Goal: Navigation & Orientation: Find specific page/section

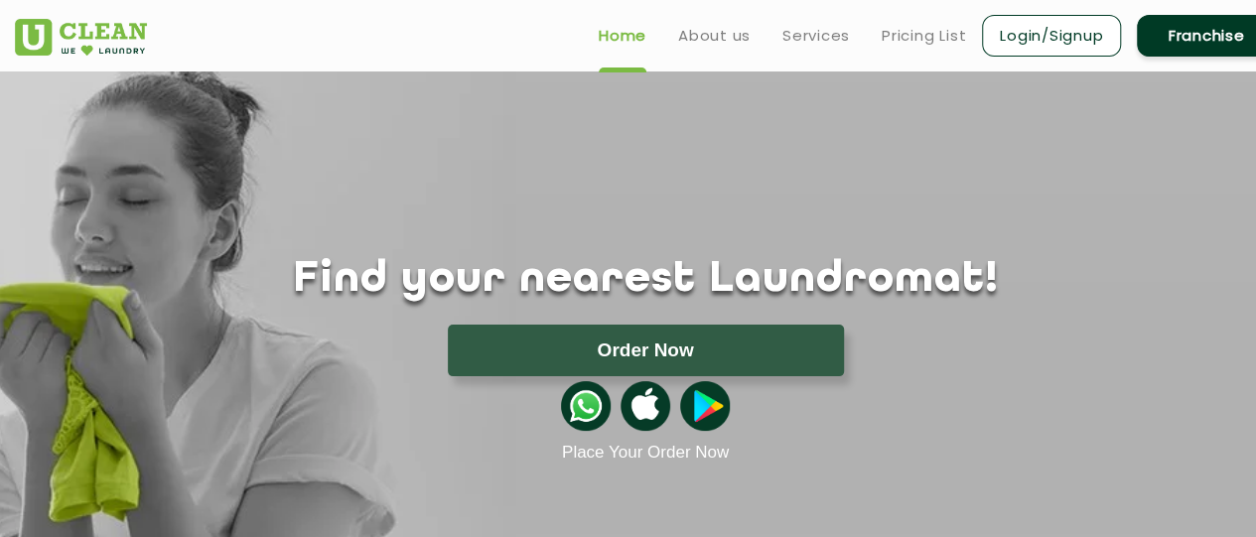
click at [1015, 45] on link "Login/Signup" at bounding box center [1051, 36] width 139 height 42
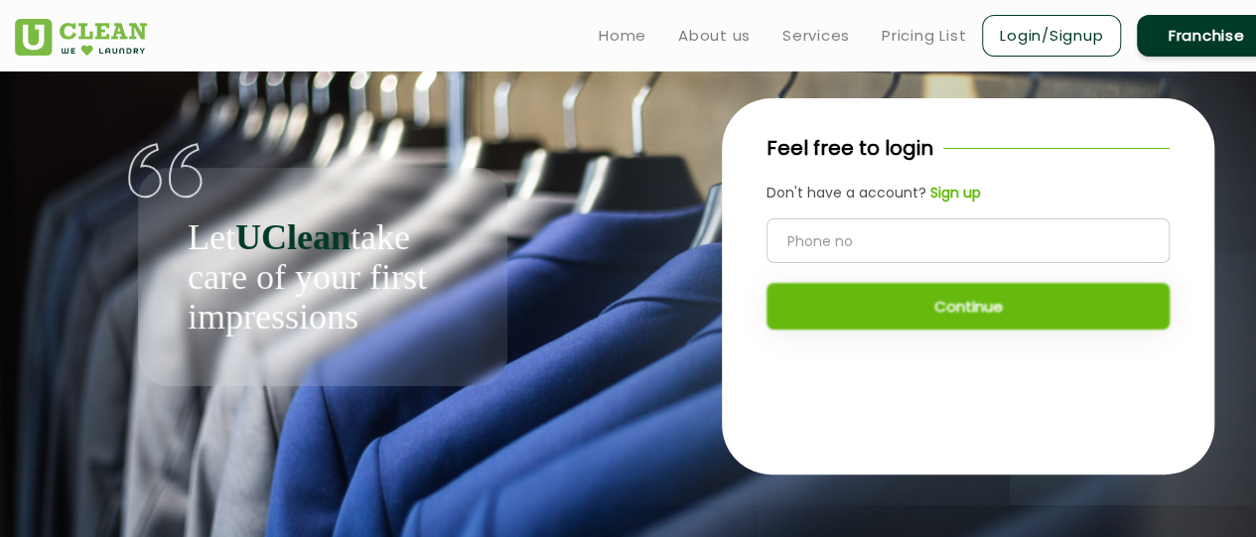
click at [1208, 27] on link "Franchise" at bounding box center [1206, 36] width 139 height 42
